Goal: Task Accomplishment & Management: Complete application form

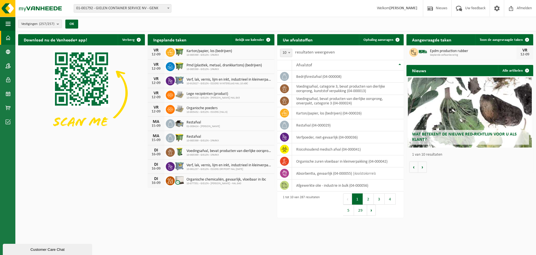
click at [153, 11] on span "01-001792 - GIELEN CONTAINER SERVICE NV - GENK" at bounding box center [122, 8] width 97 height 8
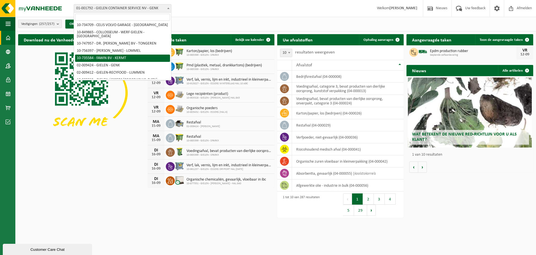
scroll to position [28, 0]
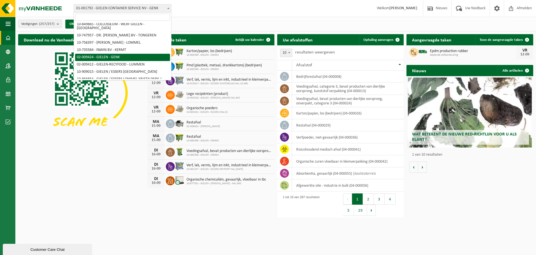
select select "1770"
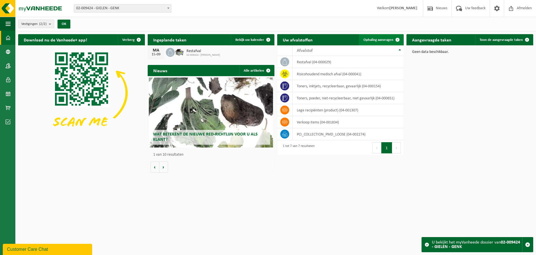
click at [377, 39] on span "Ophaling aanvragen" at bounding box center [379, 40] width 30 height 4
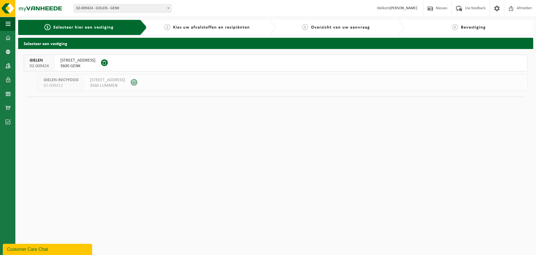
click at [56, 66] on div "SLINGERWEG 24 3600 GENK" at bounding box center [78, 63] width 46 height 16
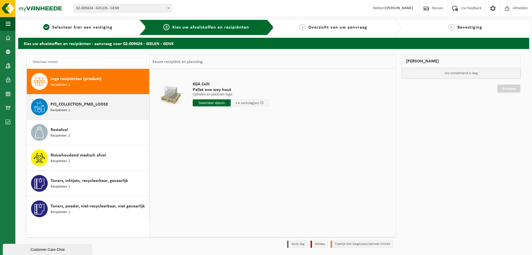
click at [69, 109] on span "Recipiënten: 1" at bounding box center [61, 110] width 20 height 5
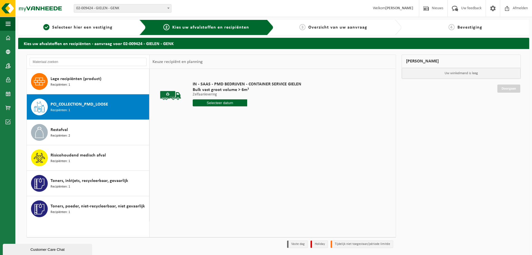
click at [213, 103] on input "text" at bounding box center [220, 102] width 54 height 7
click at [226, 103] on input "text" at bounding box center [220, 102] width 54 height 7
click at [193, 130] on div "IN - SAAS - PMD BEDRIJVEN - CONTAINER SERVICE GIELEN Bulk vast groot volume > 6…" at bounding box center [273, 153] width 246 height 168
click at [90, 106] on span "PCI_COLLECTION_PMD_LOOSE" at bounding box center [80, 104] width 58 height 7
click at [209, 106] on input "text" at bounding box center [220, 102] width 54 height 7
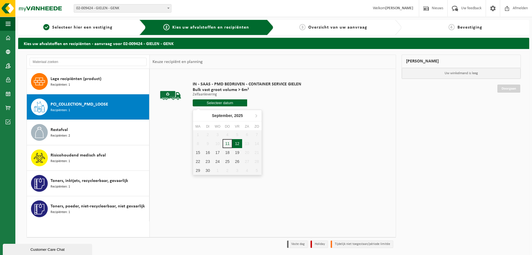
click at [236, 142] on div "12" at bounding box center [237, 143] width 10 height 9
type input "Van [DATE]"
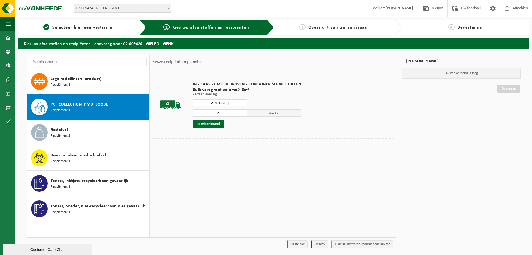
type input "2"
click at [243, 111] on input "2" at bounding box center [220, 112] width 54 height 7
click at [214, 122] on button "In winkelmand" at bounding box center [208, 123] width 31 height 9
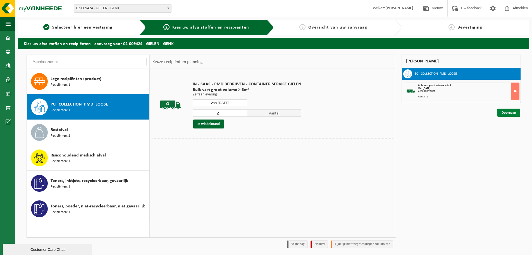
click at [512, 114] on link "Doorgaan" at bounding box center [509, 112] width 23 height 8
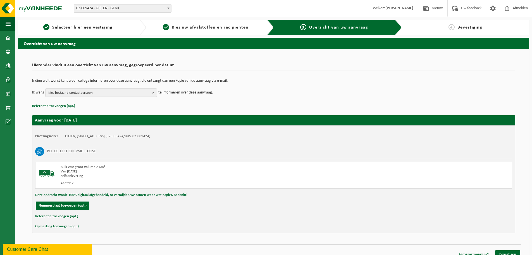
scroll to position [6, 0]
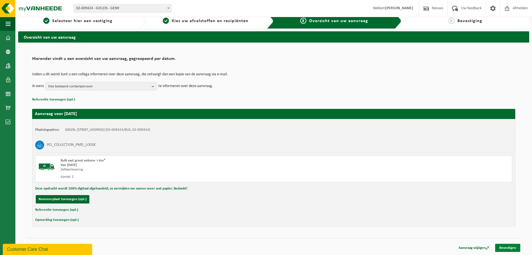
click at [508, 246] on link "Bevestigen" at bounding box center [507, 247] width 25 height 8
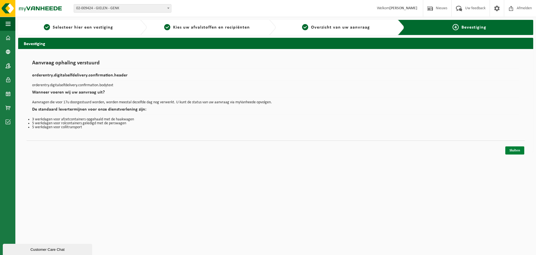
click at [512, 148] on link "Sluiten" at bounding box center [515, 150] width 19 height 8
